Goal: Navigation & Orientation: Find specific page/section

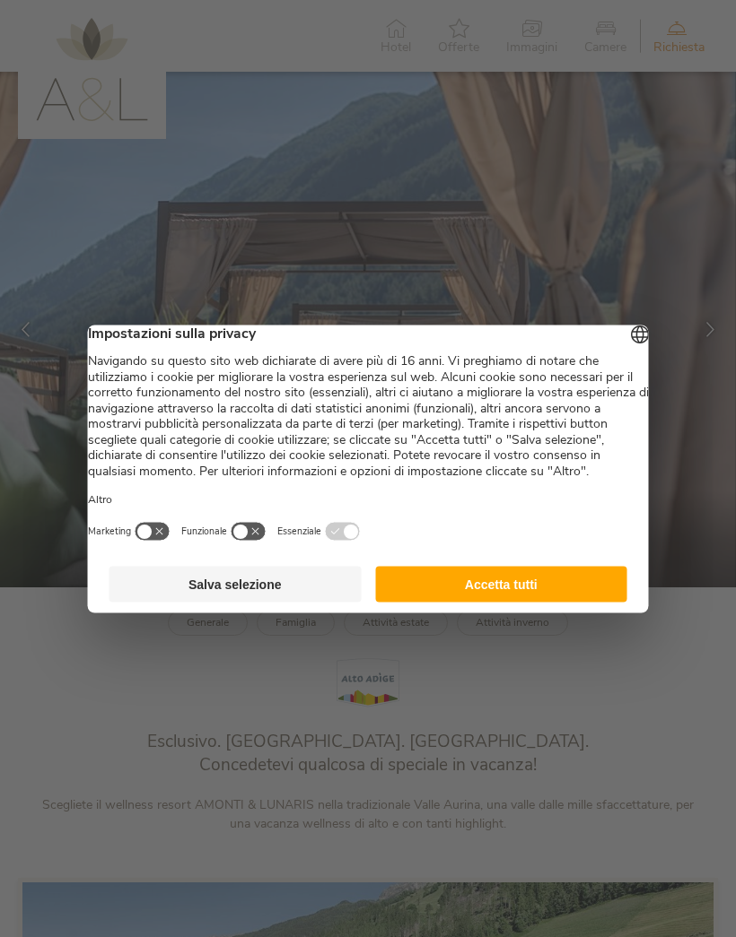
click at [424, 594] on button "Accetta tutti" at bounding box center [501, 584] width 252 height 36
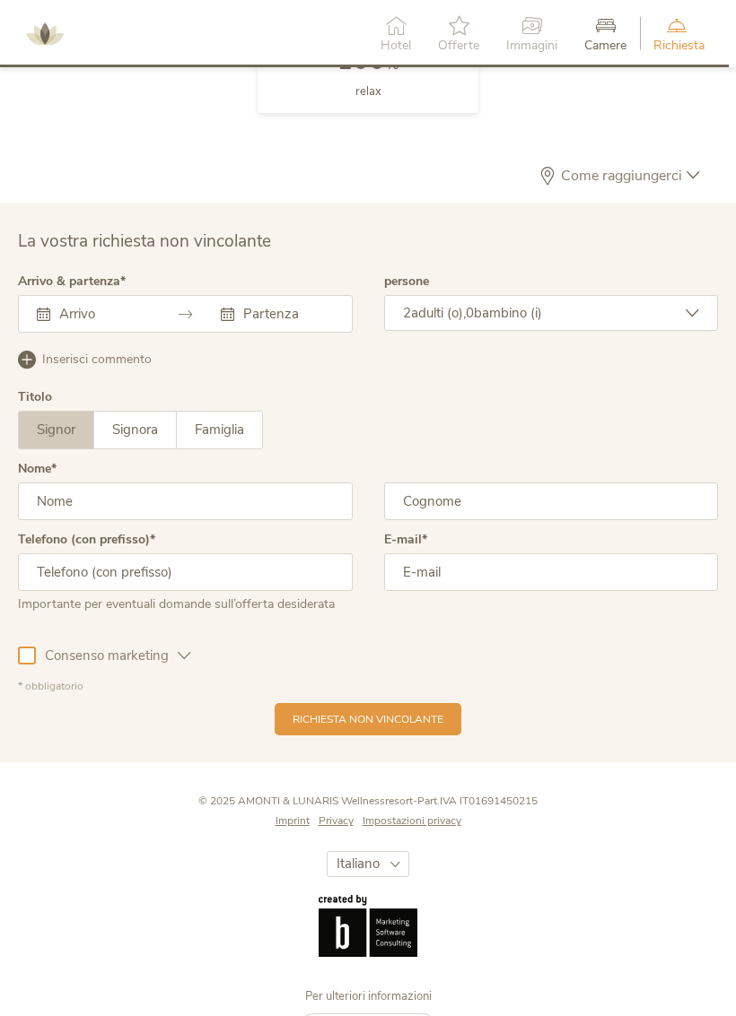
scroll to position [4463, 0]
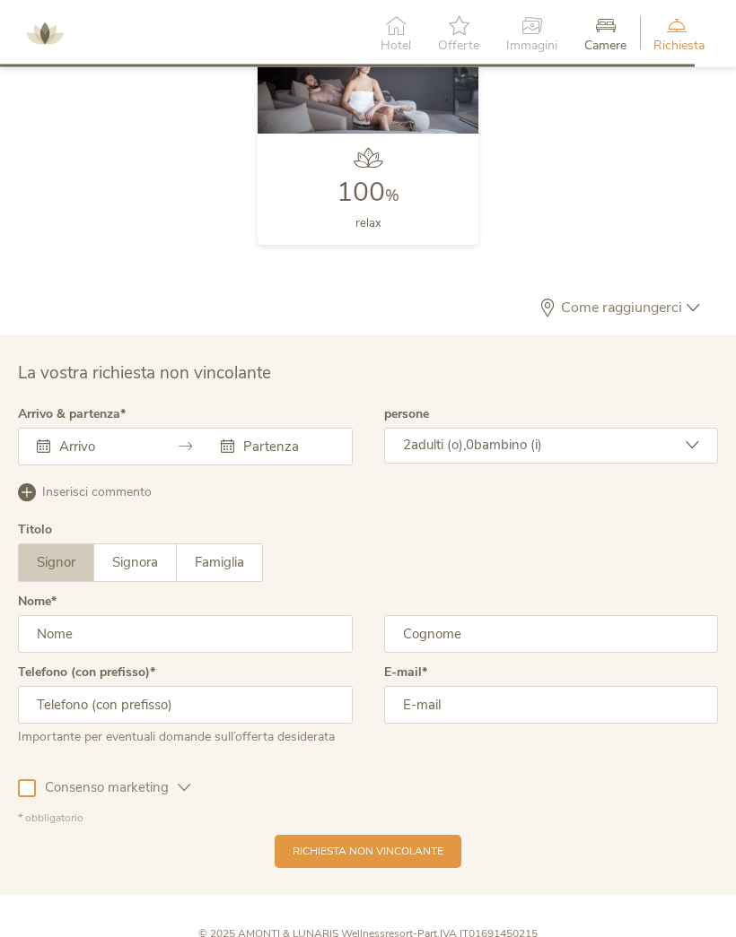
click at [665, 301] on span "Come raggiungerci" at bounding box center [621, 308] width 130 height 14
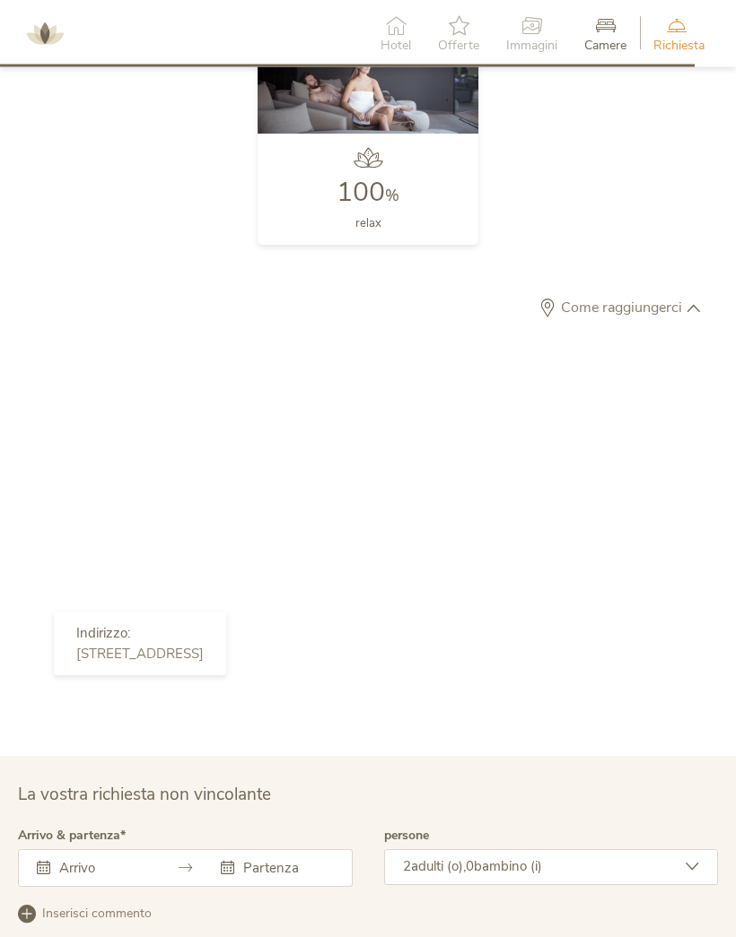
scroll to position [4287, 0]
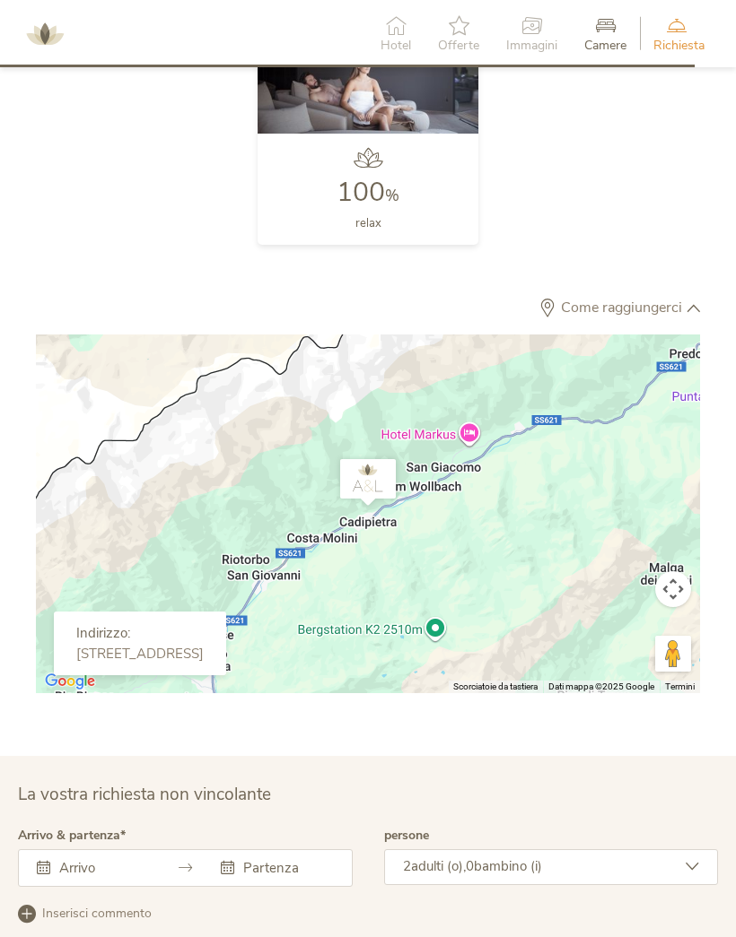
click at [649, 452] on div at bounding box center [368, 514] width 664 height 359
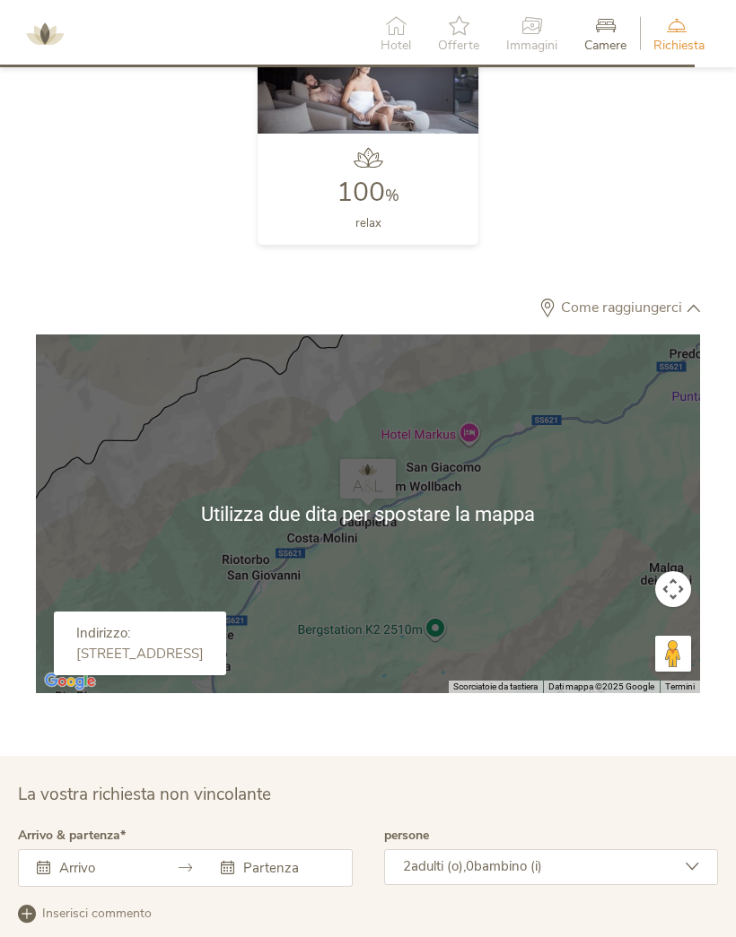
scroll to position [4284, 0]
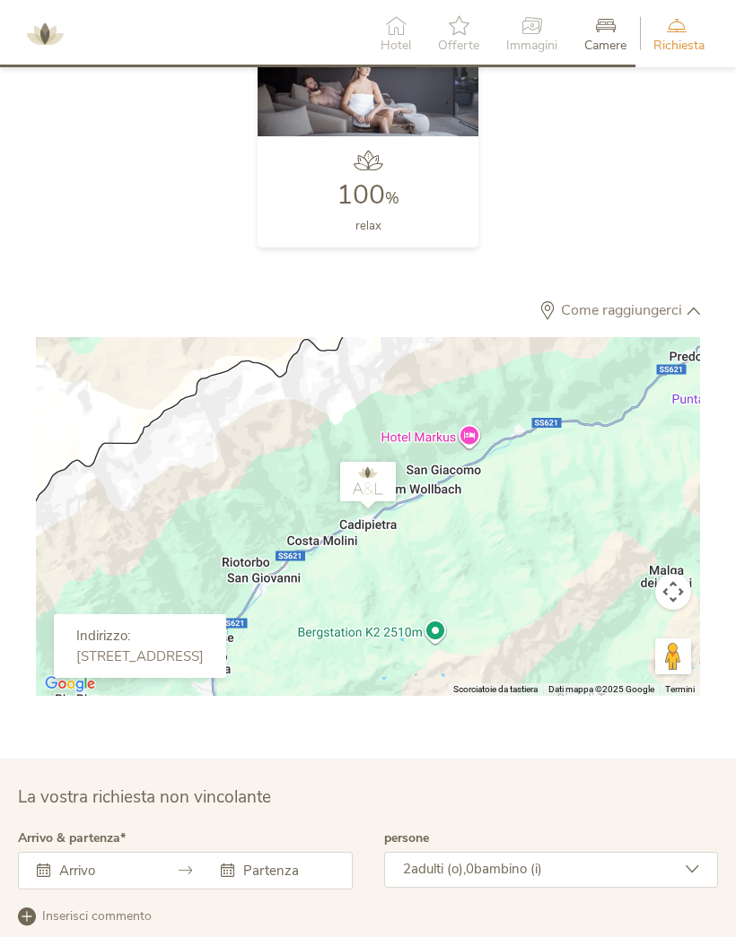
click at [498, 553] on div at bounding box center [368, 516] width 664 height 359
click at [495, 561] on div at bounding box center [368, 516] width 664 height 359
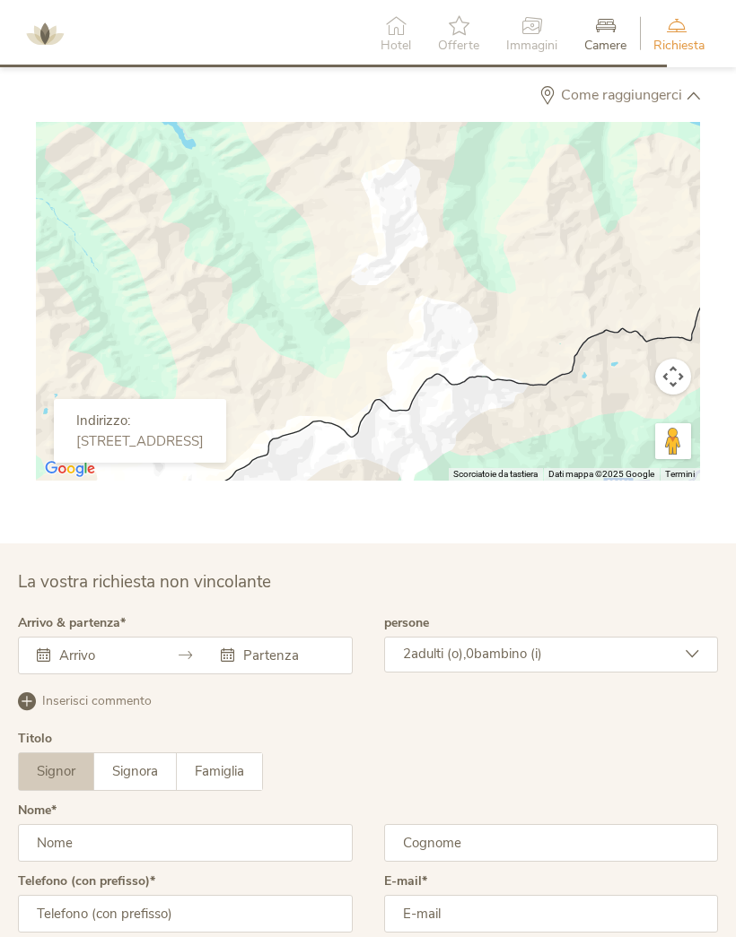
scroll to position [4494, 0]
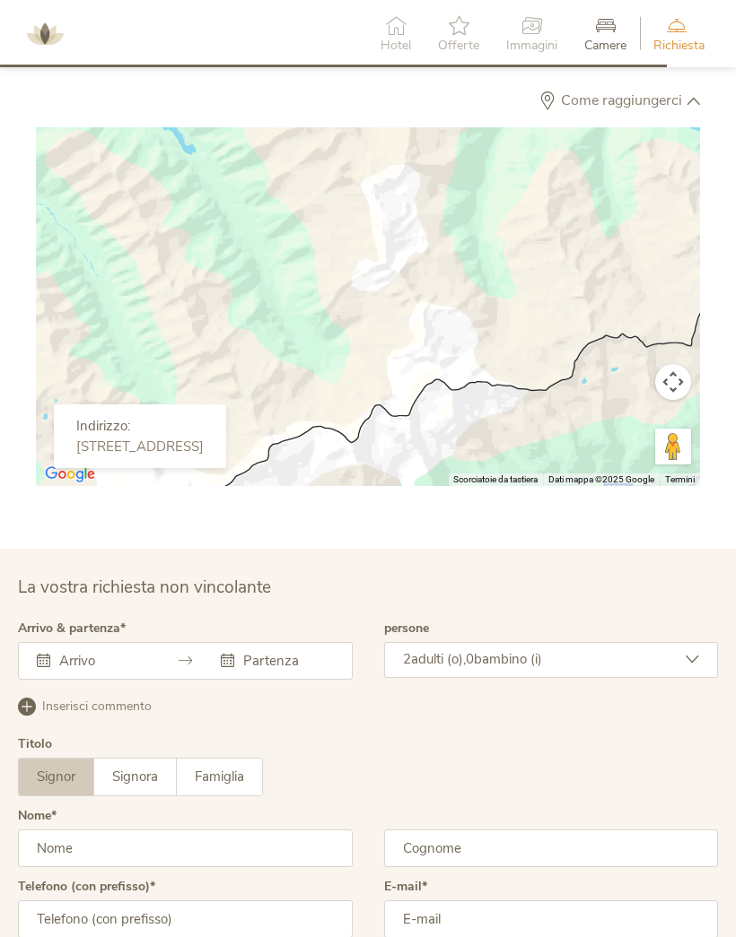
click at [687, 429] on button "Trascina Pegman sulla mappa per aprire Street View" at bounding box center [673, 447] width 36 height 36
click at [668, 430] on button "Trascina Pegman sulla mappa per aprire Street View" at bounding box center [673, 447] width 36 height 36
click at [668, 364] on button "Controlli di visualizzazione della mappa" at bounding box center [673, 382] width 36 height 36
click at [680, 364] on button "Controlli di visualizzazione della mappa" at bounding box center [673, 382] width 36 height 36
click at [675, 379] on button "Controlli di visualizzazione della mappa" at bounding box center [673, 382] width 36 height 36
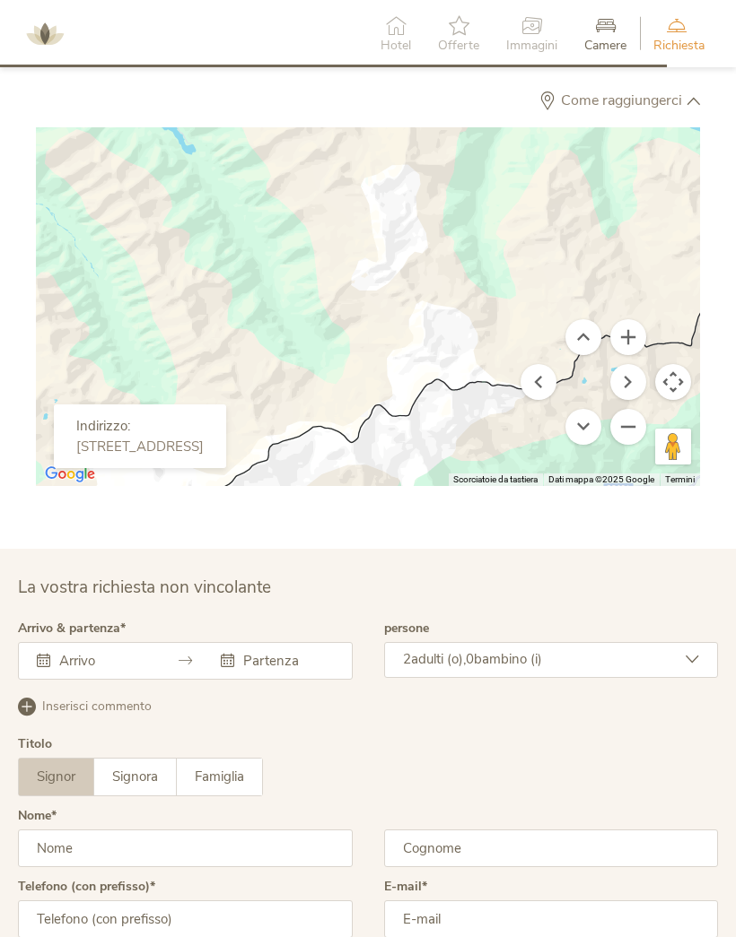
click at [668, 385] on div at bounding box center [368, 306] width 664 height 359
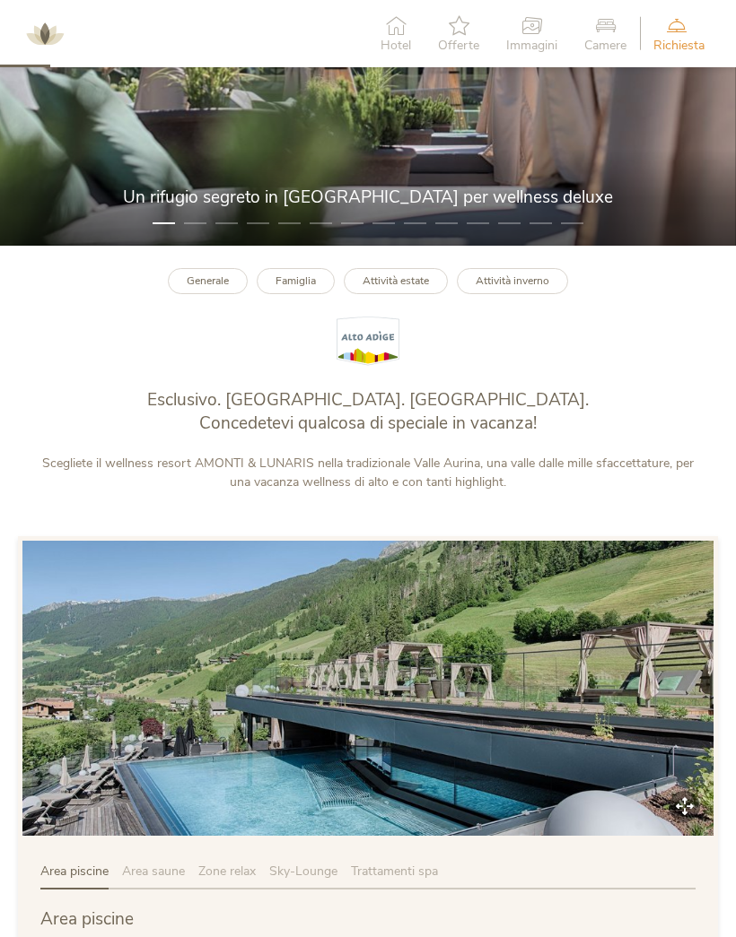
scroll to position [341, 0]
